Goal: Navigation & Orientation: Find specific page/section

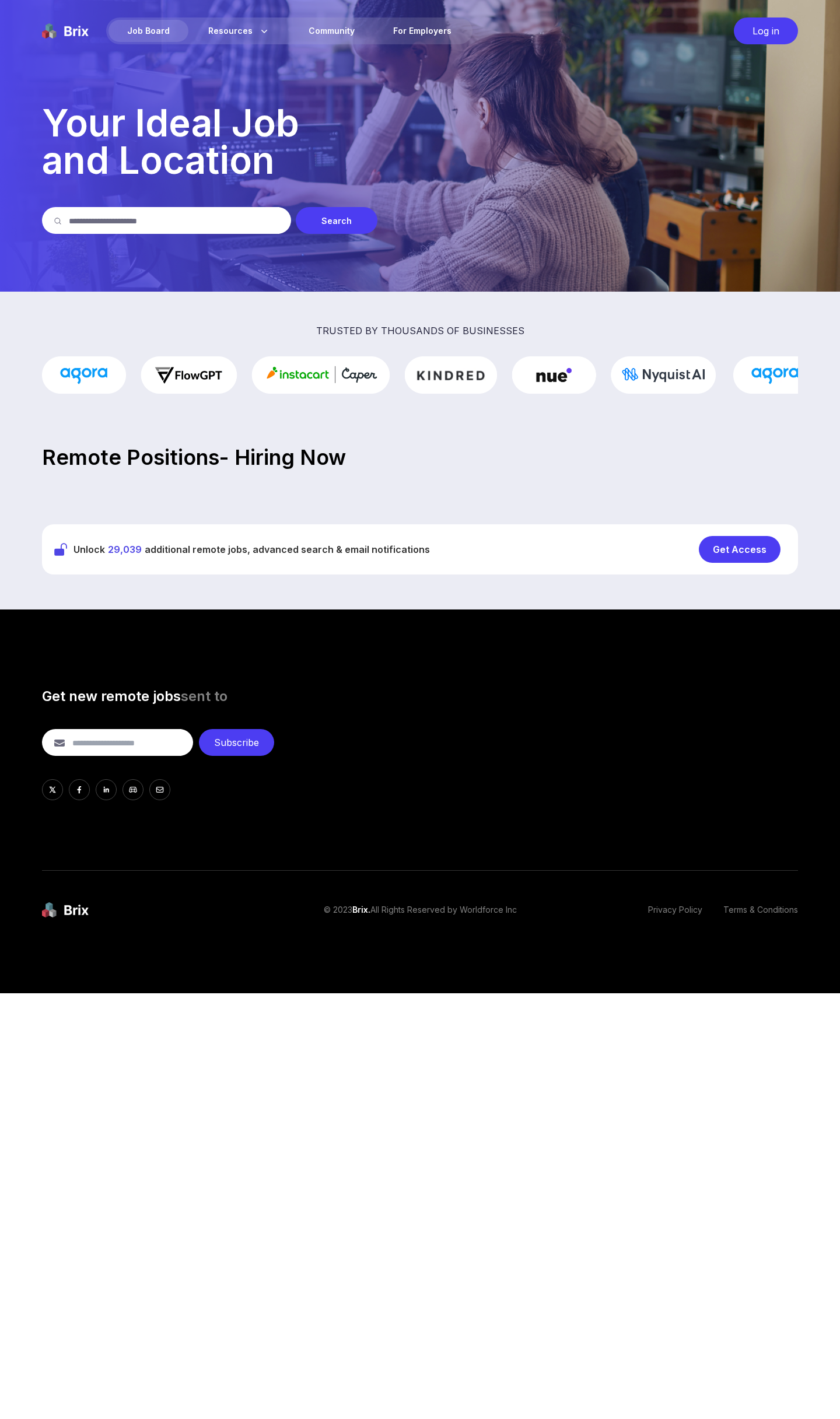
click at [166, 28] on div "Job Board" at bounding box center [149, 31] width 80 height 22
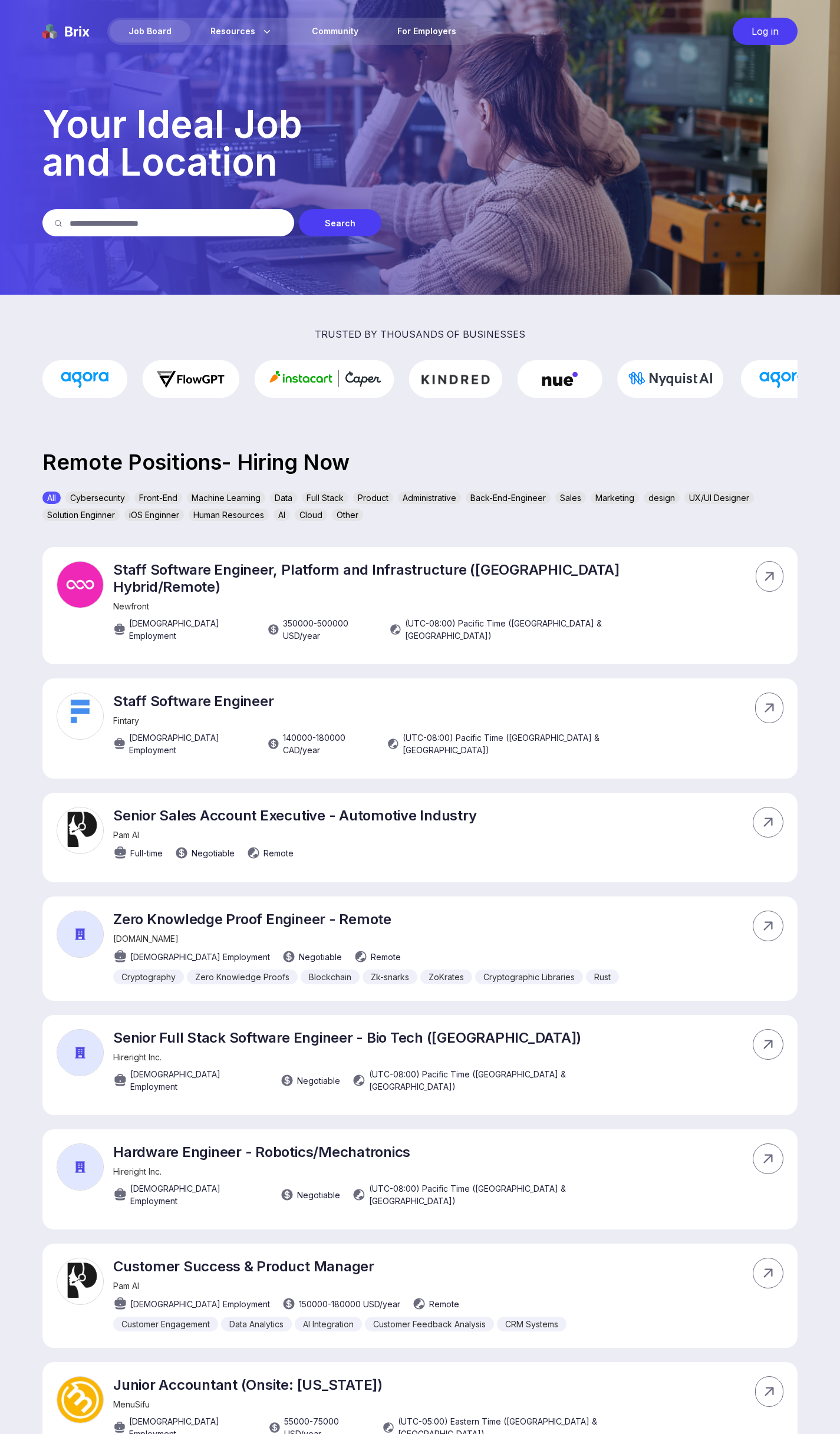
click at [578, 496] on div "Sales" at bounding box center [571, 498] width 31 height 13
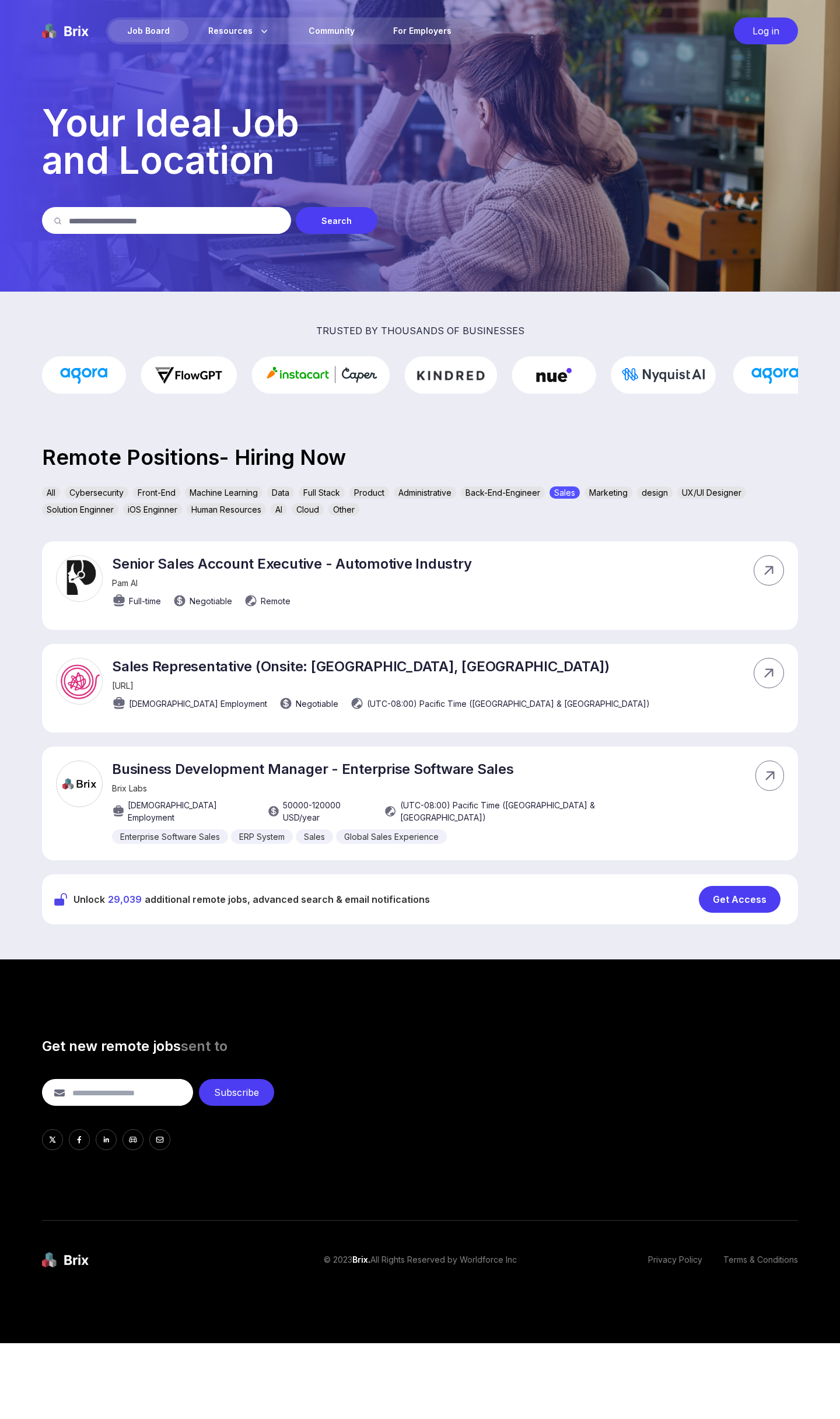
click at [572, 492] on div "Sales" at bounding box center [565, 492] width 31 height 13
click at [620, 493] on div "Marketing" at bounding box center [608, 492] width 48 height 13
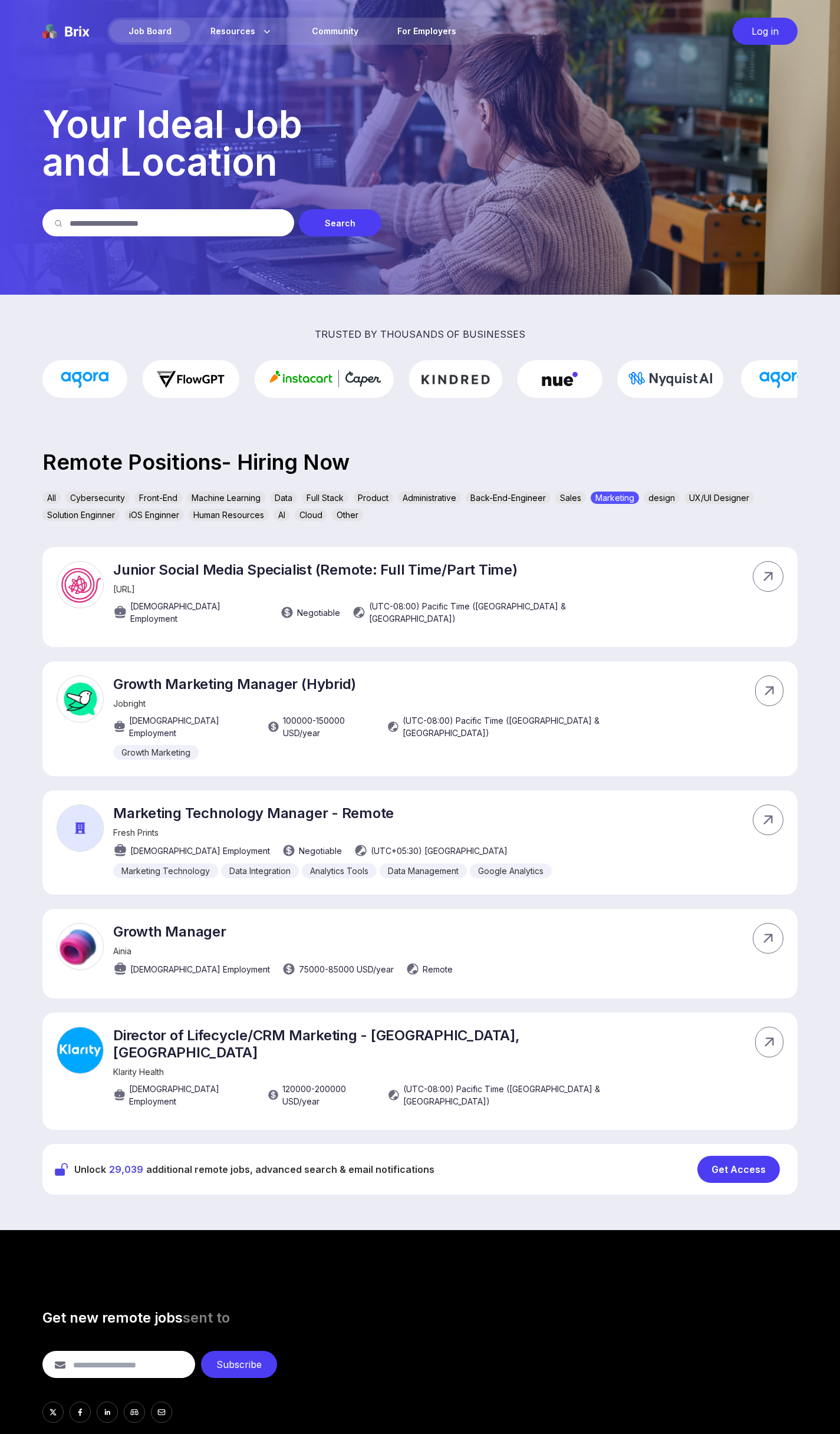
drag, startPoint x: 578, startPoint y: 495, endPoint x: 578, endPoint y: 501, distance: 6.0
click at [578, 496] on div "Sales" at bounding box center [571, 498] width 31 height 13
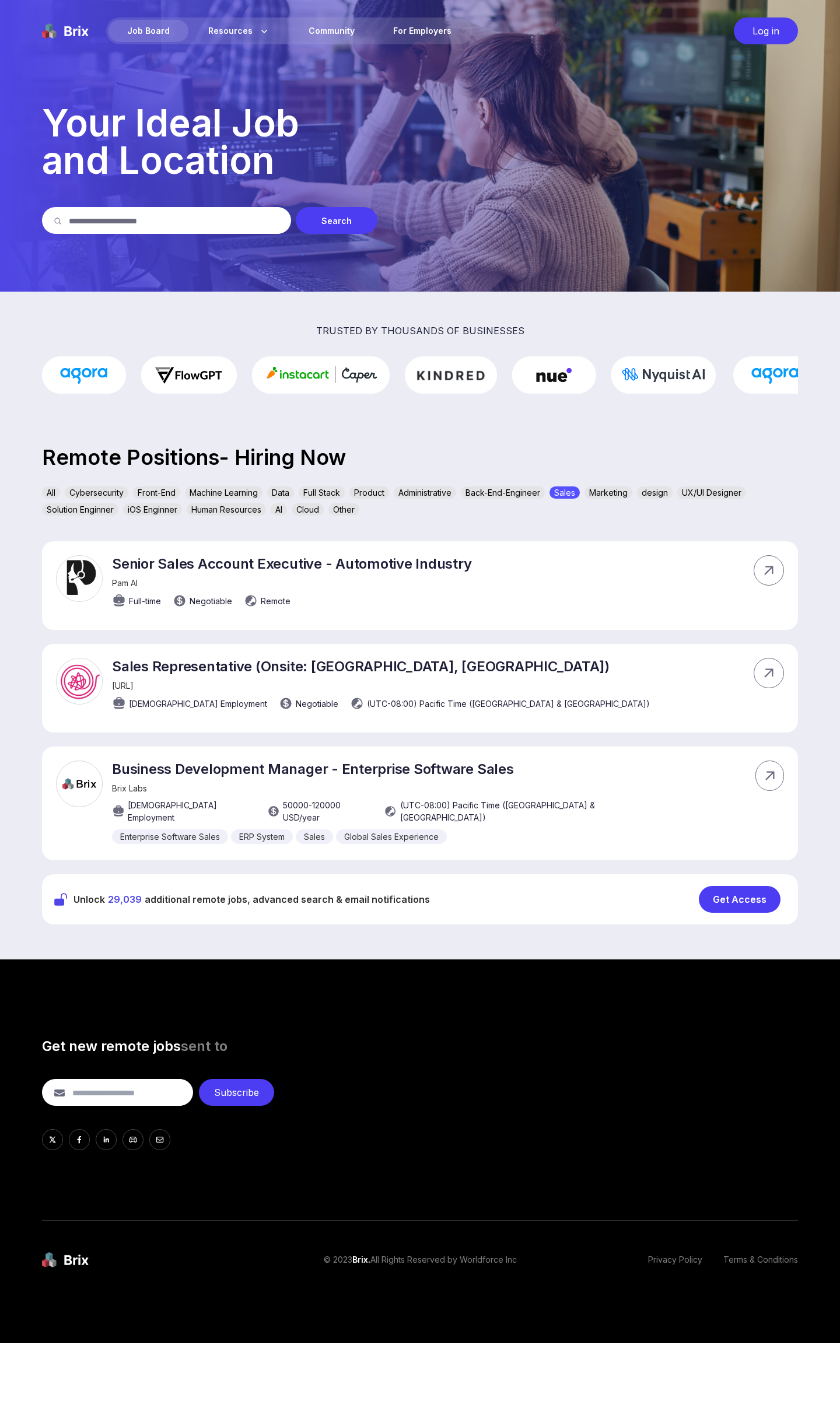
click at [618, 492] on div "Marketing" at bounding box center [608, 492] width 48 height 13
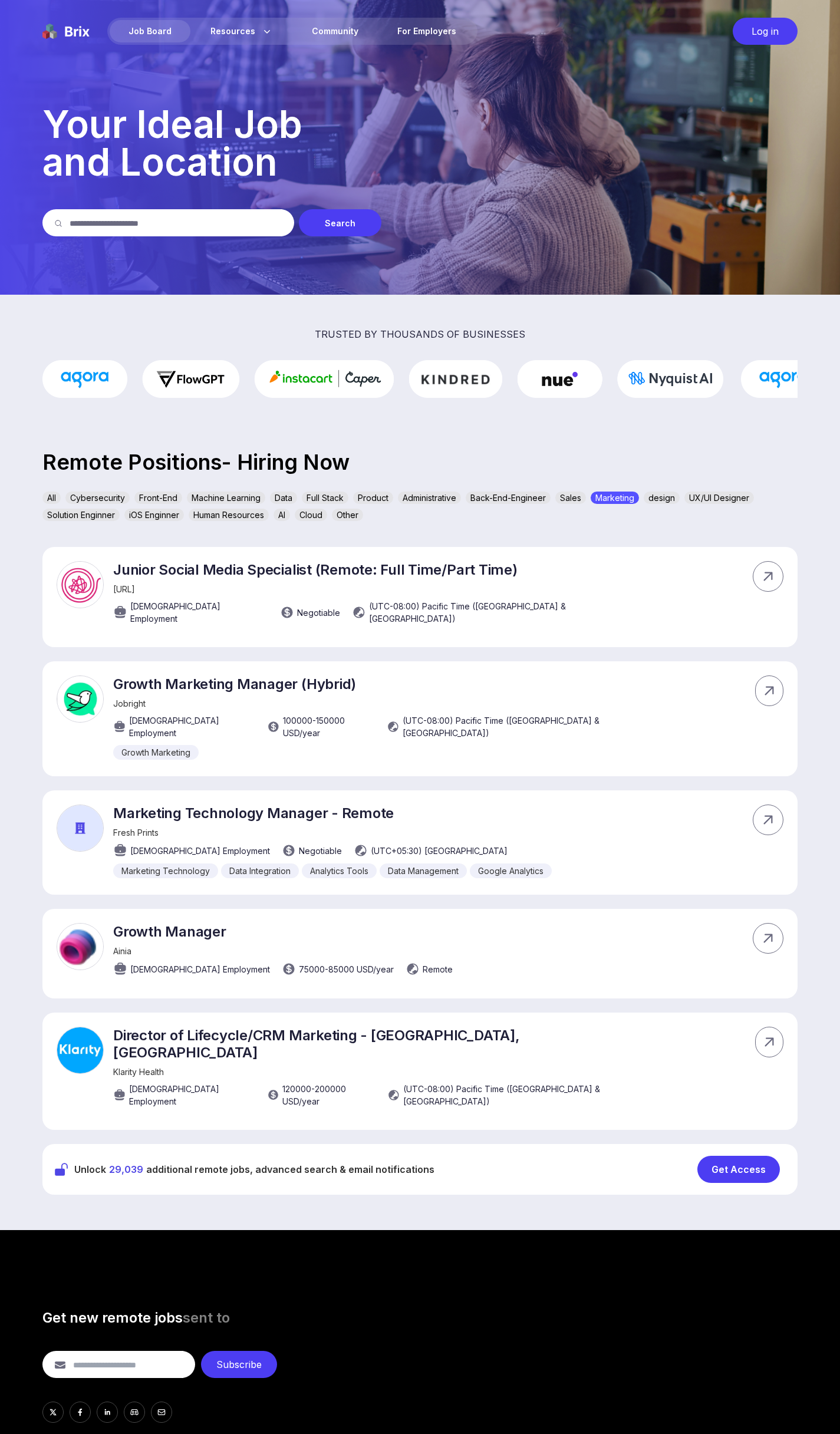
click at [134, 30] on div "Job Board" at bounding box center [150, 31] width 81 height 22
click at [76, 34] on img at bounding box center [65, 31] width 47 height 27
click at [50, 33] on img at bounding box center [65, 31] width 47 height 27
click at [90, 33] on aside "Job Board Resources About Us Blog Community For Employers" at bounding box center [259, 31] width 435 height 27
click at [139, 32] on div "Job Board" at bounding box center [150, 31] width 81 height 22
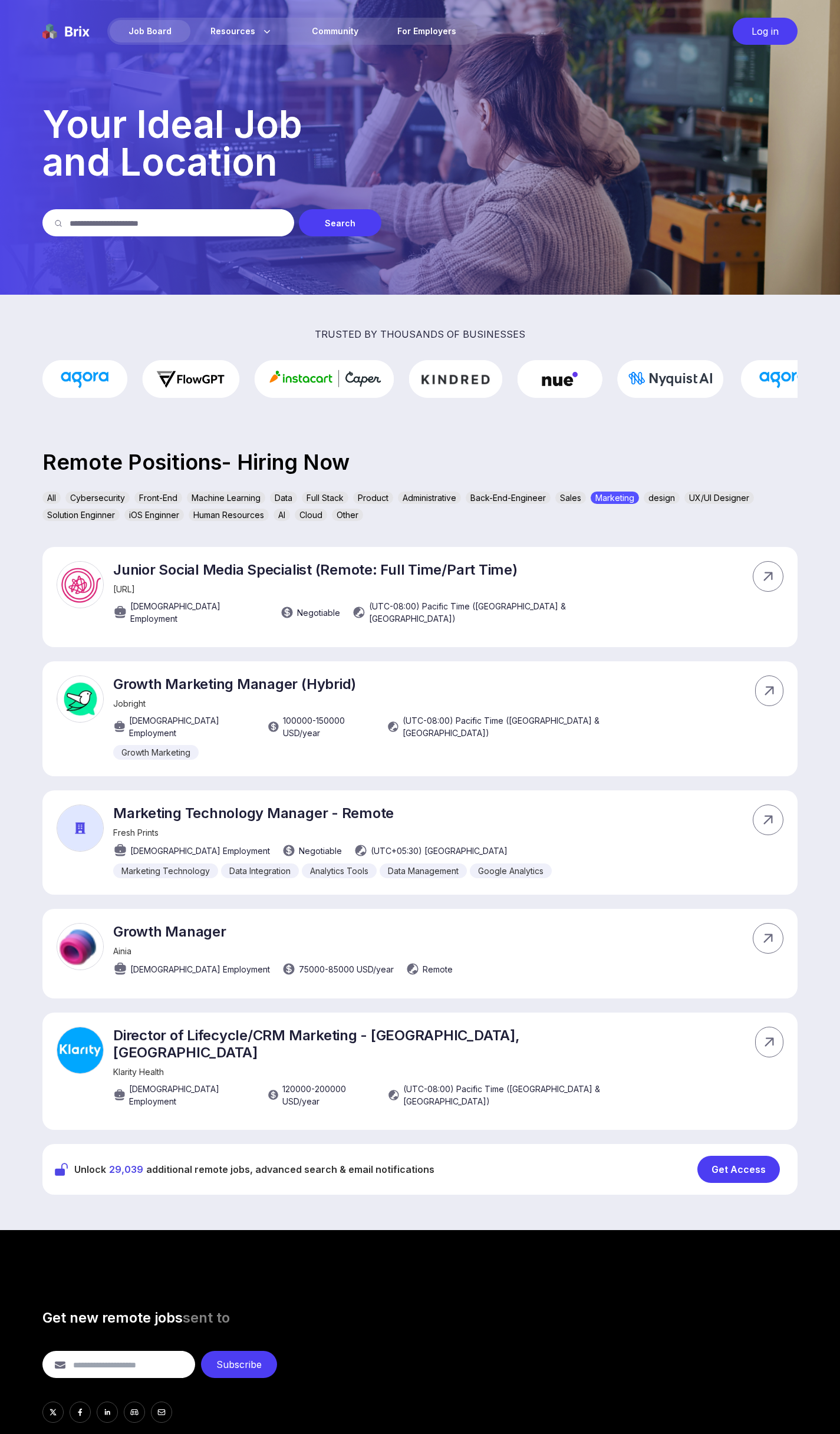
click at [139, 32] on div "Job Board" at bounding box center [150, 31] width 81 height 22
click at [621, 494] on div "Marketing" at bounding box center [614, 498] width 48 height 13
drag, startPoint x: 598, startPoint y: 476, endPoint x: 294, endPoint y: 481, distance: 304.0
click at [570, 471] on section "trusted by thousands of businesses Remote Positions- Hiring Now All Cybersecuri…" at bounding box center [420, 762] width 840 height 936
click at [49, 497] on div "All" at bounding box center [51, 498] width 18 height 13
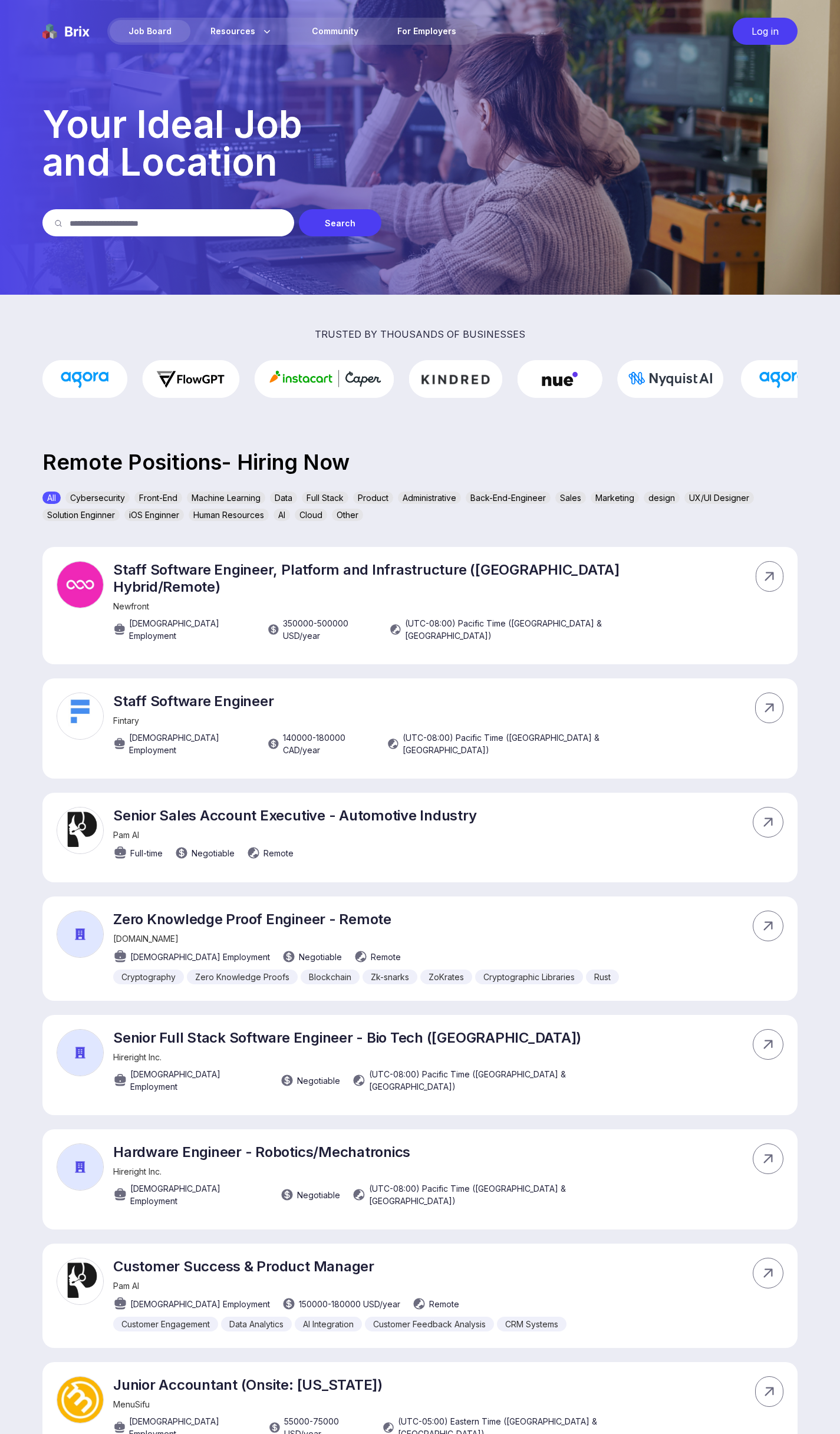
click at [762, 31] on div "Log in" at bounding box center [765, 31] width 65 height 27
